Goal: Task Accomplishment & Management: Manage account settings

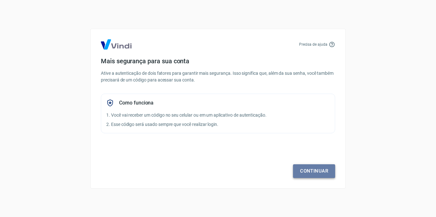
click at [320, 170] on link "Continuar" at bounding box center [314, 170] width 42 height 13
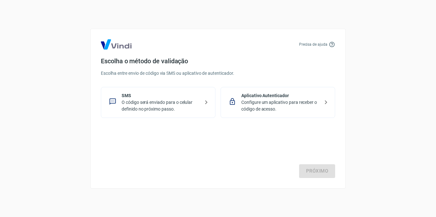
click at [129, 102] on p "O código será enviado para o celular definido no próximo passo." at bounding box center [161, 105] width 78 height 13
click at [321, 173] on link "Próximo" at bounding box center [317, 170] width 36 height 13
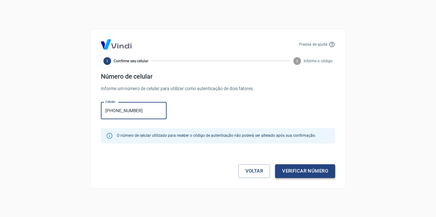
type input "[PHONE_NUMBER]"
click at [317, 170] on button "Verificar número" at bounding box center [305, 170] width 60 height 13
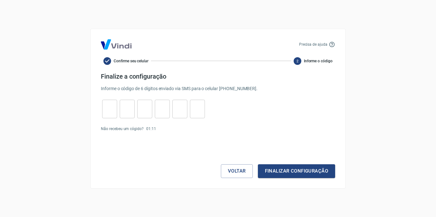
click at [107, 112] on input "tel" at bounding box center [109, 109] width 15 height 14
type input "7"
type input "8"
type input "0"
type input "5"
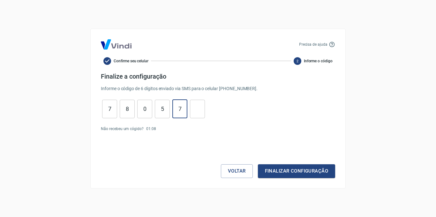
type input "7"
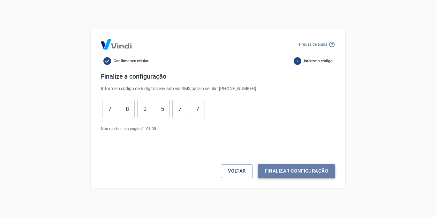
click at [297, 168] on button "Finalizar configuração" at bounding box center [296, 170] width 77 height 13
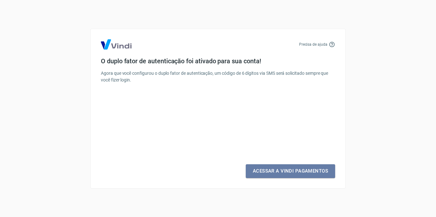
click at [297, 168] on link "Acessar a Vindi Pagamentos" at bounding box center [290, 170] width 89 height 13
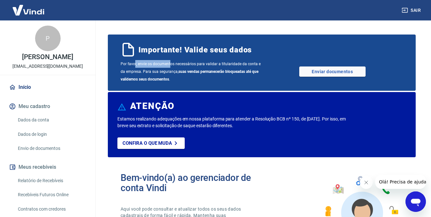
drag, startPoint x: 135, startPoint y: 64, endPoint x: 171, endPoint y: 66, distance: 36.7
click at [171, 64] on span "Por favor, envie os documentos necessários para validar a titularidade da conta…" at bounding box center [191, 71] width 141 height 23
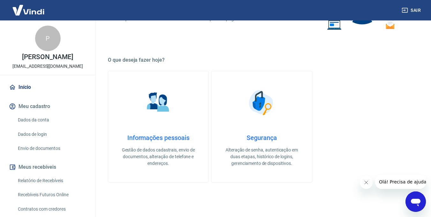
scroll to position [223, 0]
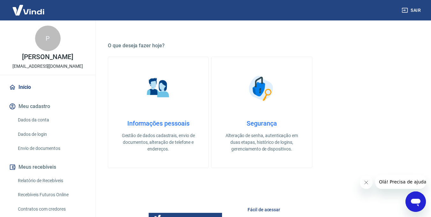
click at [30, 117] on link "Dados da conta" at bounding box center [51, 119] width 72 height 13
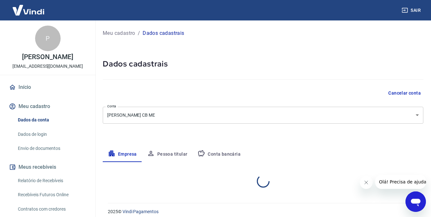
select select "SP"
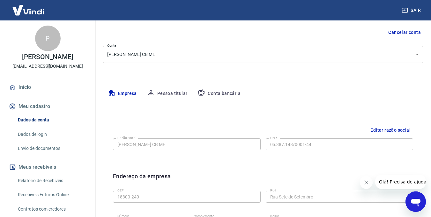
scroll to position [64, 0]
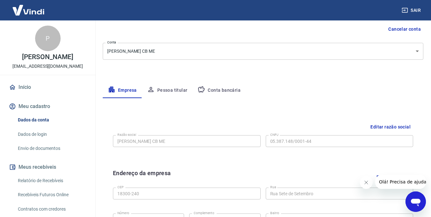
click at [40, 179] on link "Relatório de Recebíveis" at bounding box center [51, 180] width 72 height 13
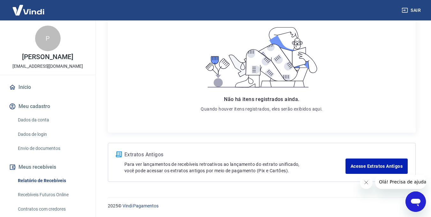
scroll to position [32, 0]
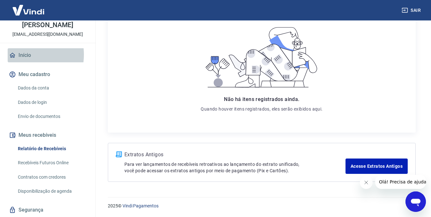
click at [23, 55] on link "Início" at bounding box center [48, 55] width 80 height 14
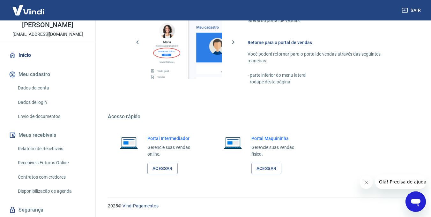
scroll to position [51, 0]
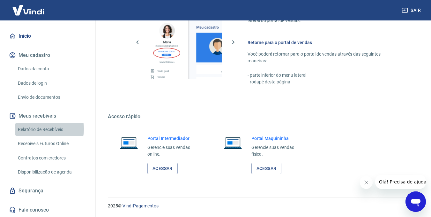
click at [45, 129] on link "Relatório de Recebíveis" at bounding box center [51, 129] width 72 height 13
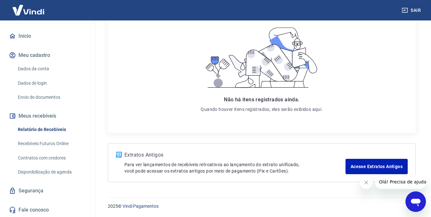
scroll to position [100, 0]
click at [377, 166] on link "Acesse Extratos Antigos" at bounding box center [376, 165] width 62 height 15
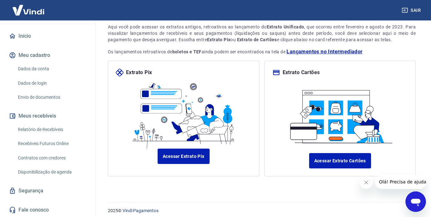
scroll to position [48, 0]
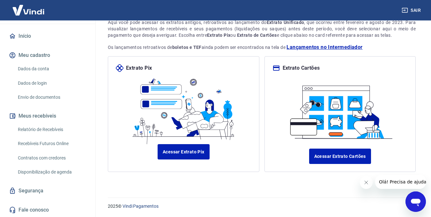
click at [45, 144] on link "Recebíveis Futuros Online" at bounding box center [51, 143] width 72 height 13
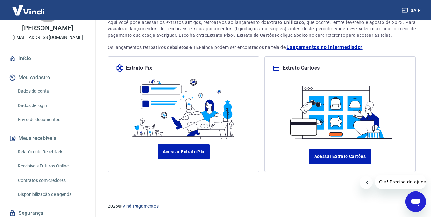
scroll to position [0, 0]
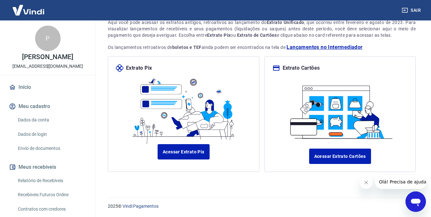
click at [29, 84] on link "Início" at bounding box center [48, 87] width 80 height 14
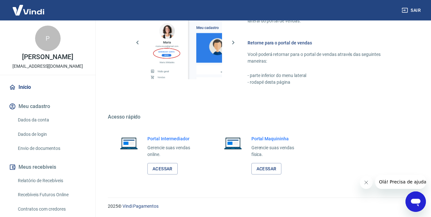
scroll to position [430, 0]
click at [162, 166] on link "Acessar" at bounding box center [162, 168] width 30 height 12
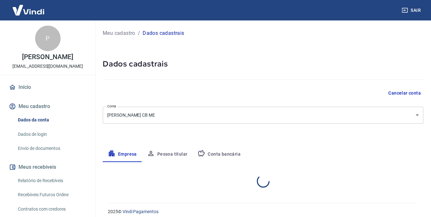
select select "SP"
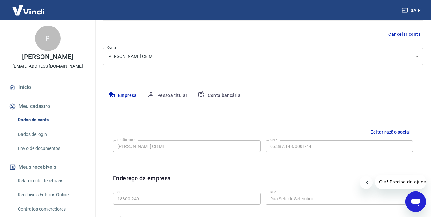
scroll to position [64, 0]
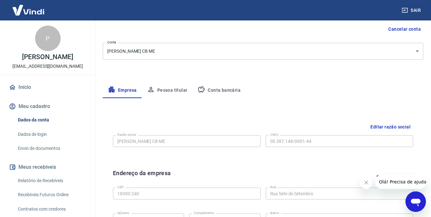
click at [176, 91] on button "Pessoa titular" at bounding box center [167, 90] width 51 height 15
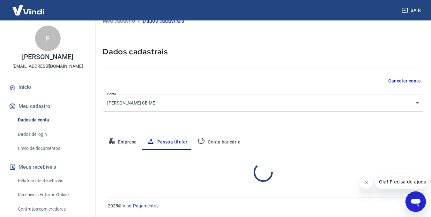
scroll to position [39, 0]
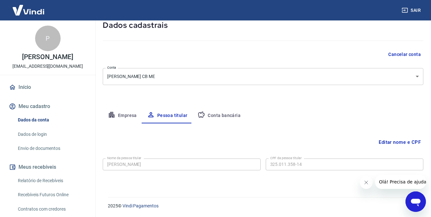
click at [225, 115] on button "Conta bancária" at bounding box center [218, 115] width 53 height 15
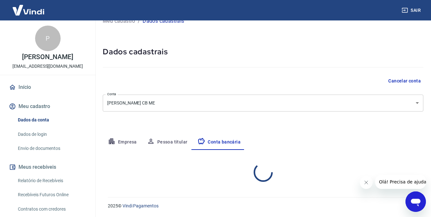
select select "1"
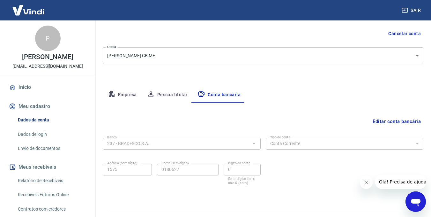
scroll to position [70, 0]
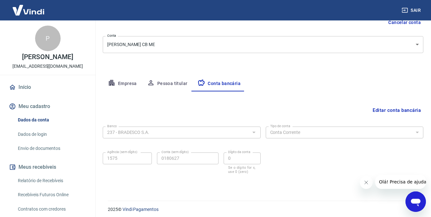
click at [121, 85] on button "Empresa" at bounding box center [122, 83] width 39 height 15
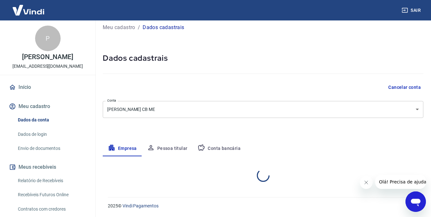
select select "SP"
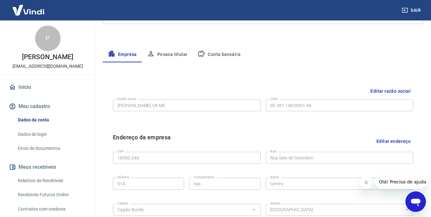
scroll to position [102, 0]
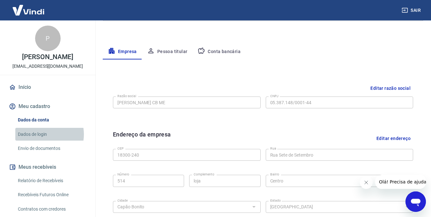
click at [42, 134] on link "Dados de login" at bounding box center [51, 134] width 72 height 13
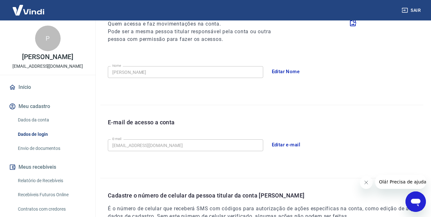
scroll to position [134, 0]
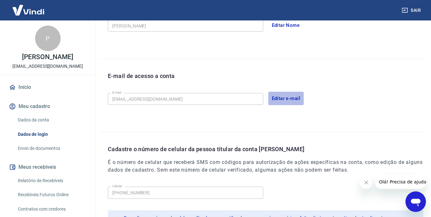
click at [290, 99] on button "Editar e-mail" at bounding box center [286, 98] width 36 height 13
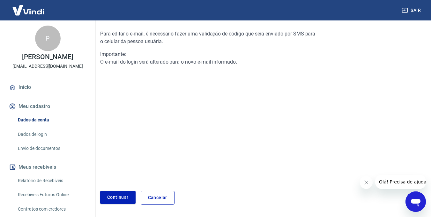
scroll to position [84, 0]
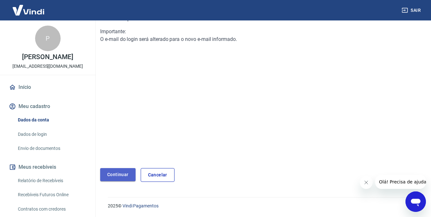
click at [120, 172] on link "Continuar" at bounding box center [117, 174] width 35 height 13
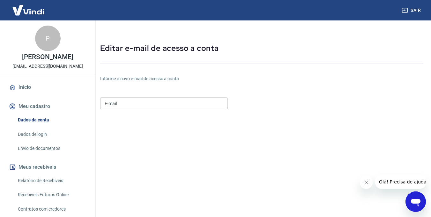
scroll to position [0, 0]
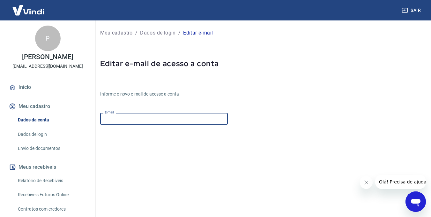
click at [147, 117] on input "E-mail" at bounding box center [164, 119] width 128 height 12
type input "[EMAIL_ADDRESS][DOMAIN_NAME]"
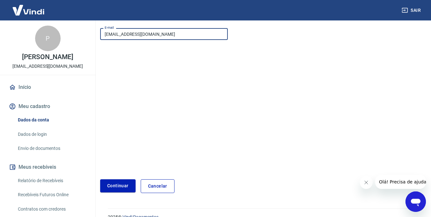
scroll to position [96, 0]
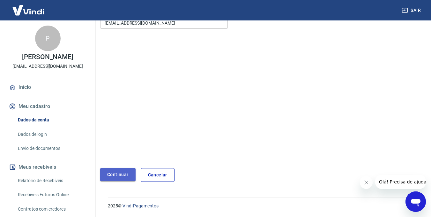
click at [115, 175] on button "Continuar" at bounding box center [117, 174] width 35 height 13
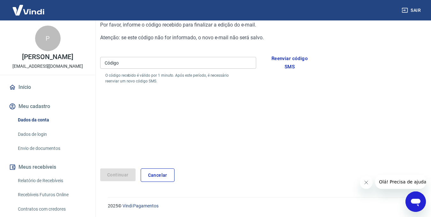
scroll to position [78, 0]
click at [127, 66] on input "Código" at bounding box center [178, 63] width 156 height 12
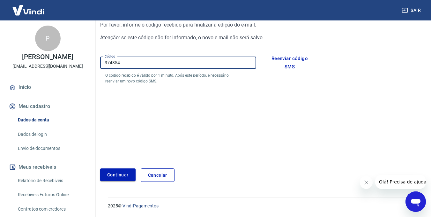
type input "374854"
click at [116, 174] on button "Continuar" at bounding box center [117, 174] width 35 height 13
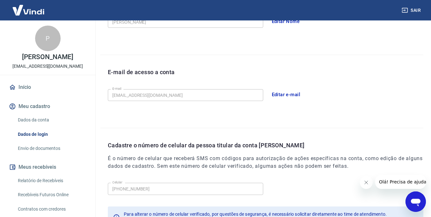
scroll to position [128, 0]
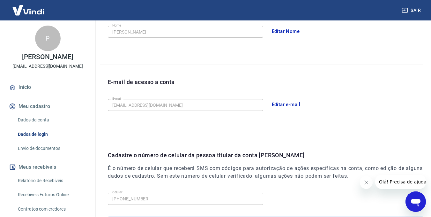
click at [46, 119] on link "Dados da conta" at bounding box center [51, 119] width 72 height 13
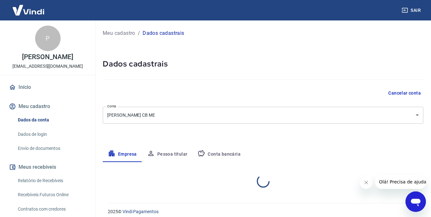
select select "SP"
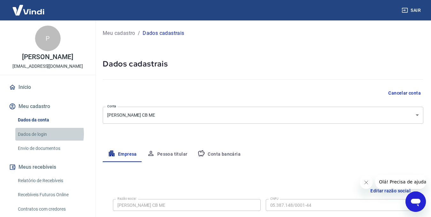
click at [37, 133] on link "Dados de login" at bounding box center [51, 134] width 72 height 13
